Goal: Task Accomplishment & Management: Manage account settings

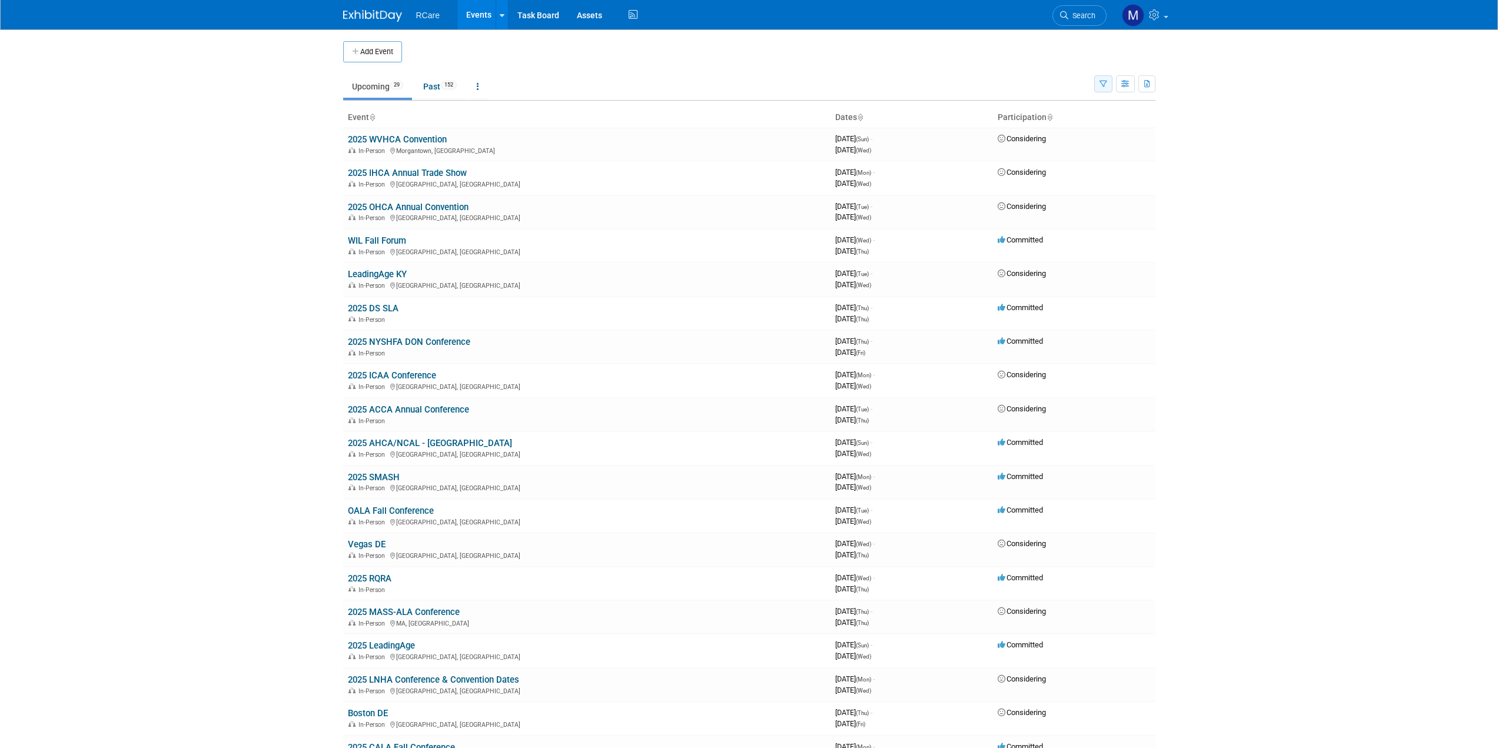
click at [1103, 87] on icon "button" at bounding box center [1104, 85] width 8 height 8
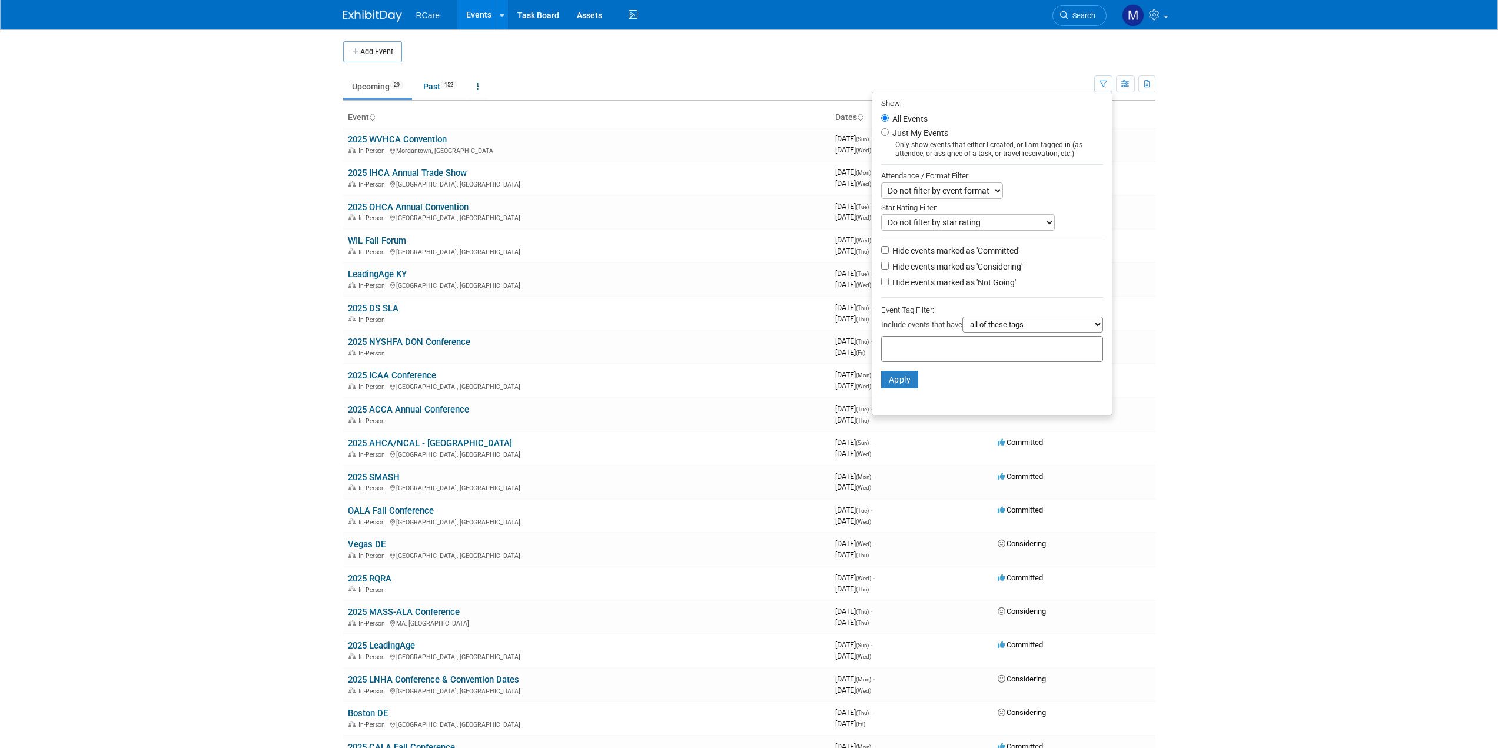
click at [1169, 227] on body "RCare Events Add Event Bulk Upload Events Shareable Event Boards Recently Viewe…" at bounding box center [749, 374] width 1498 height 748
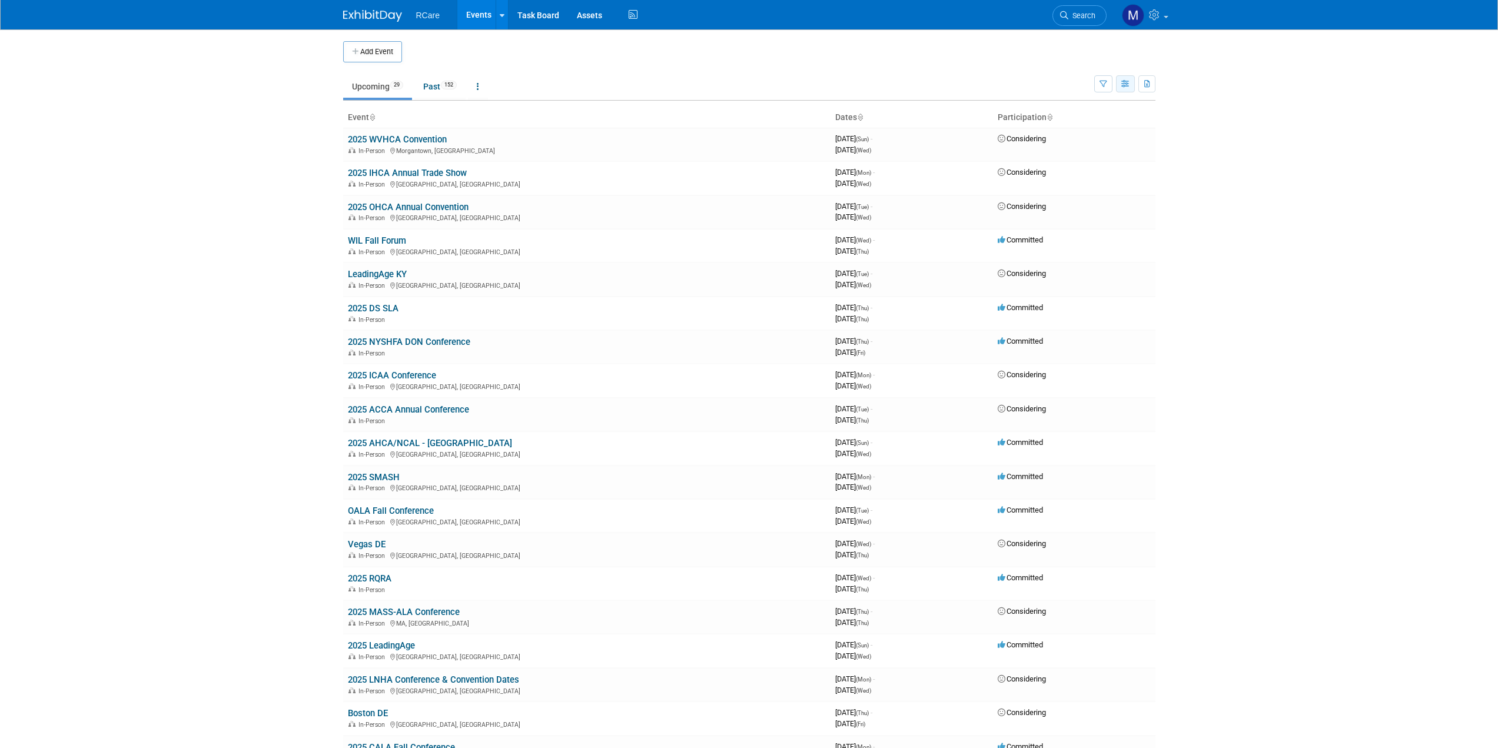
click at [1121, 85] on icon "button" at bounding box center [1125, 85] width 9 height 8
click at [1209, 147] on body "RCare Events Add Event Bulk Upload Events Shareable Event Boards Recently Viewe…" at bounding box center [749, 374] width 1498 height 748
click at [1103, 81] on icon "button" at bounding box center [1104, 85] width 8 height 8
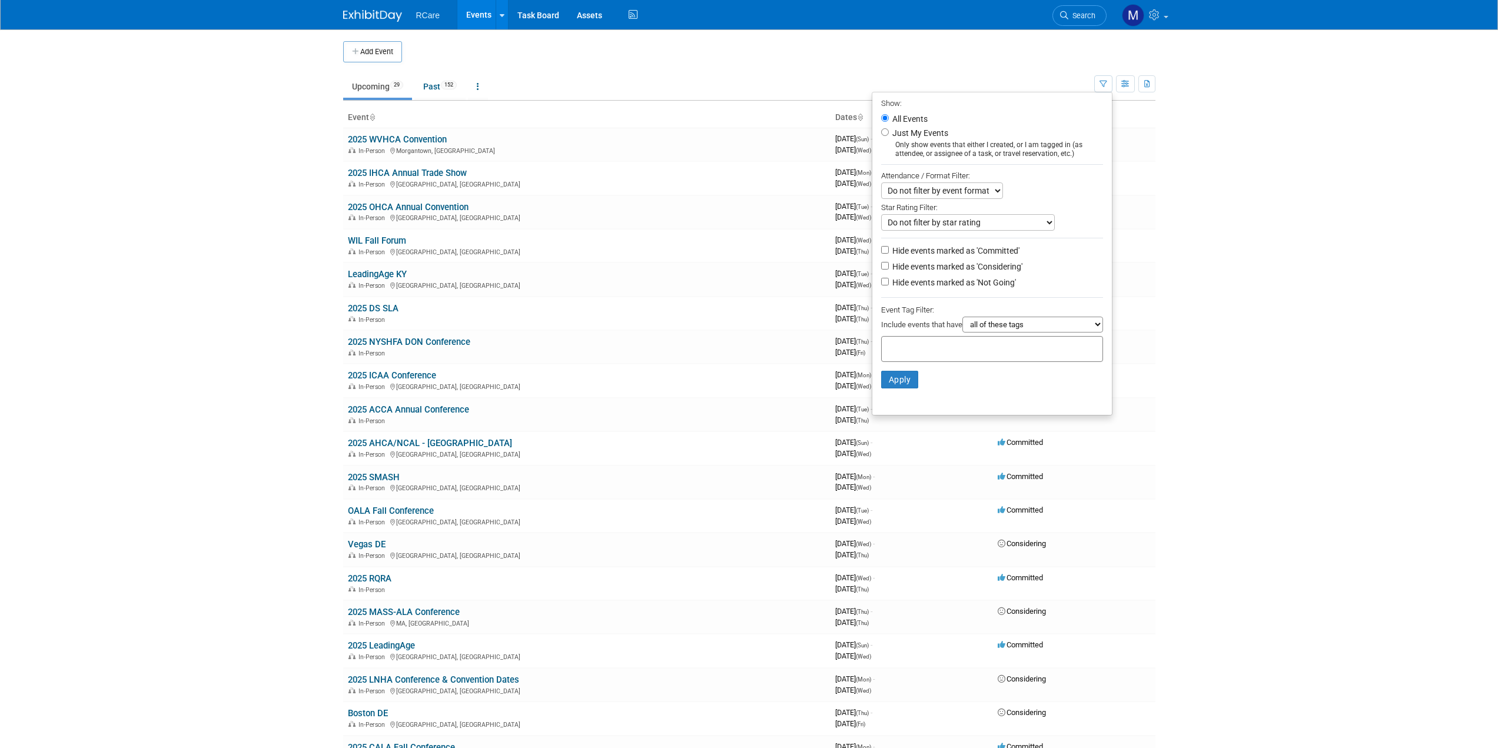
click at [951, 268] on label "Hide events marked as 'Considering'" at bounding box center [956, 267] width 132 height 12
click at [889, 268] on input "Hide events marked as 'Considering'" at bounding box center [885, 266] width 8 height 8
checkbox input "true"
click at [895, 377] on button "Apply" at bounding box center [900, 380] width 38 height 18
